Goal: Transaction & Acquisition: Purchase product/service

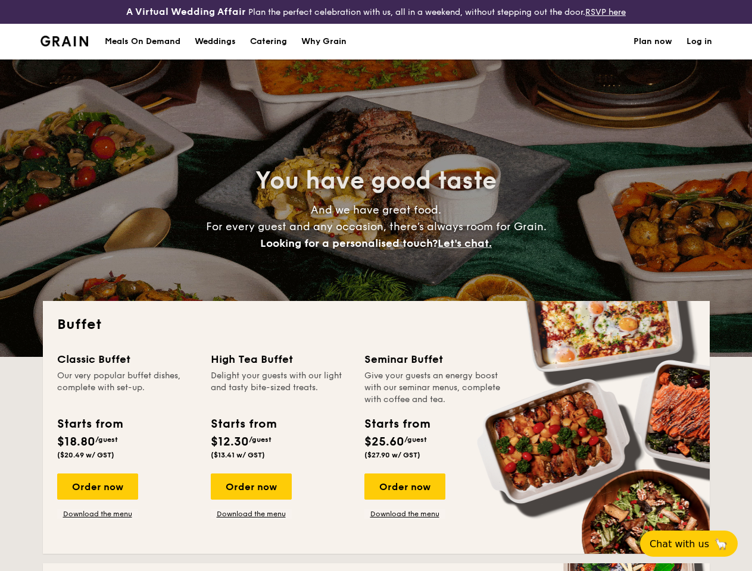
select select
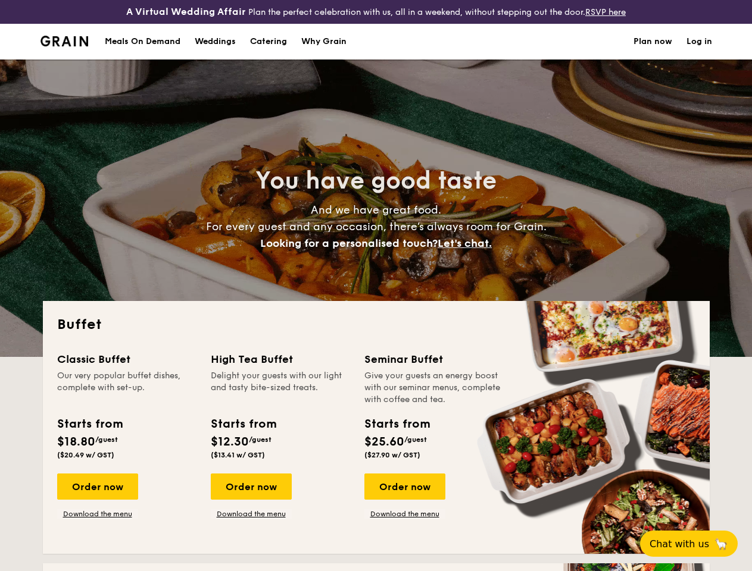
click at [376, 286] on div "You have good taste And we have great food. For every guest and any occasion, t…" at bounding box center [376, 209] width 667 height 298
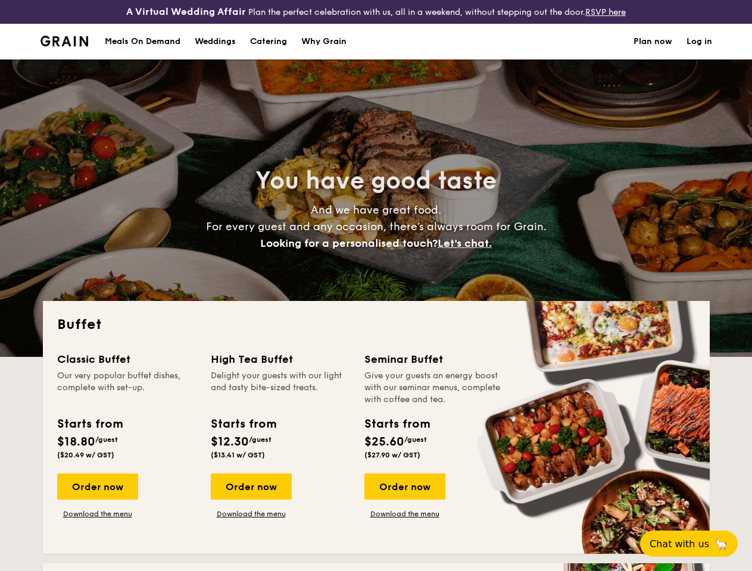
click at [699, 52] on link "Log in" at bounding box center [699, 42] width 26 height 36
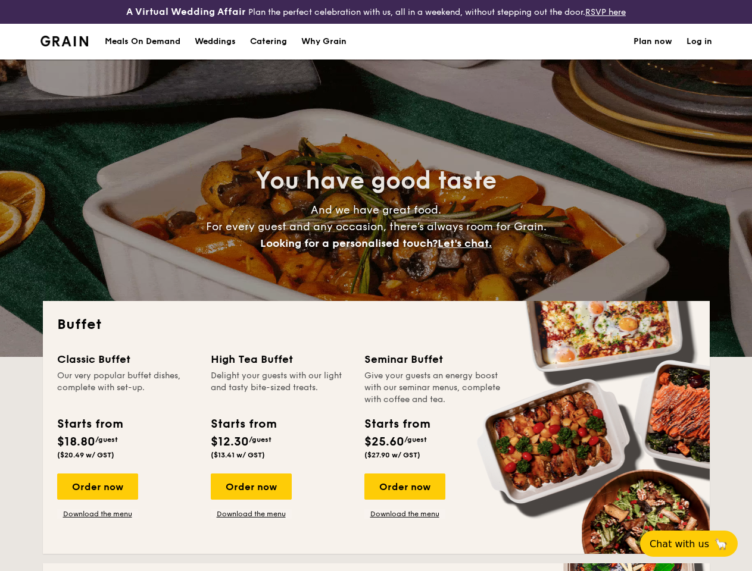
click at [468, 250] on span "Let's chat." at bounding box center [464, 243] width 54 height 13
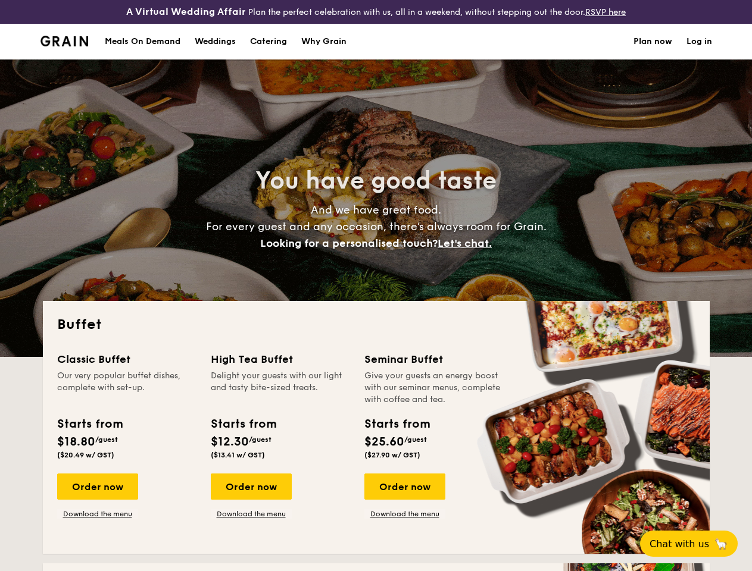
click at [97, 497] on div "Order now" at bounding box center [97, 487] width 81 height 26
click at [251, 497] on div "Order now" at bounding box center [251, 487] width 81 height 26
click at [404, 497] on div "Order now" at bounding box center [404, 487] width 81 height 26
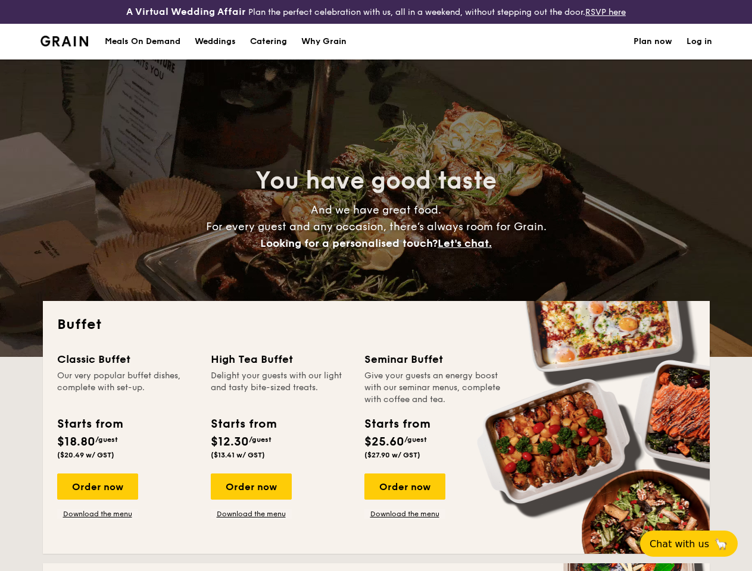
click at [695, 544] on span "Chat with us" at bounding box center [679, 544] width 60 height 11
